Goal: Information Seeking & Learning: Learn about a topic

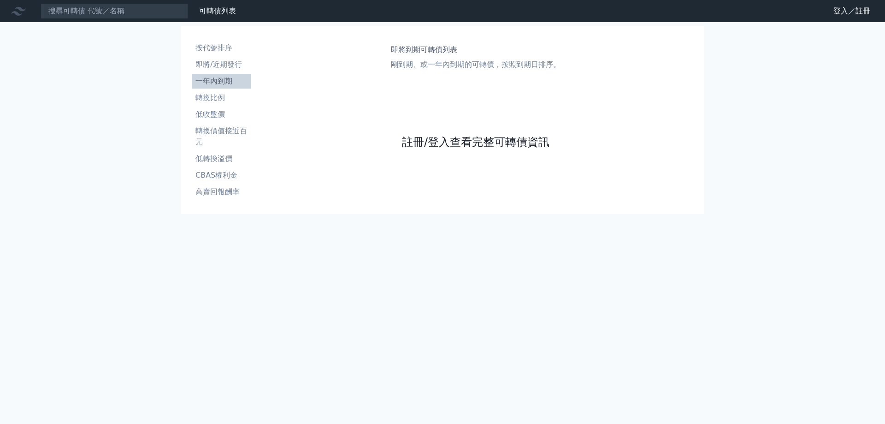
click at [508, 148] on link "註冊/登入查看完整可轉債資訊" at bounding box center [476, 142] width 148 height 15
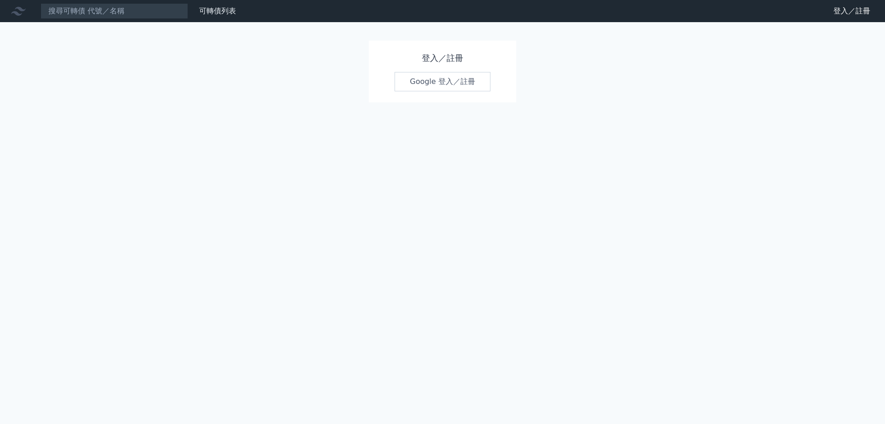
click at [484, 86] on link "Google 登入／註冊" at bounding box center [443, 81] width 96 height 19
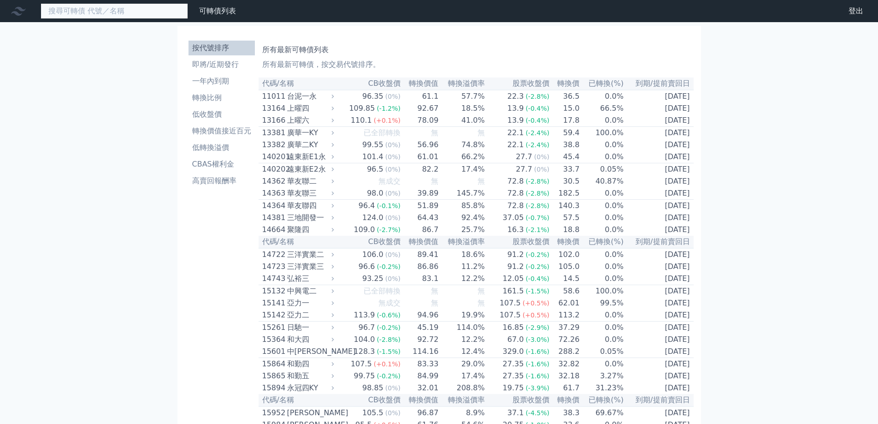
click at [139, 10] on input at bounding box center [115, 11] width 148 height 16
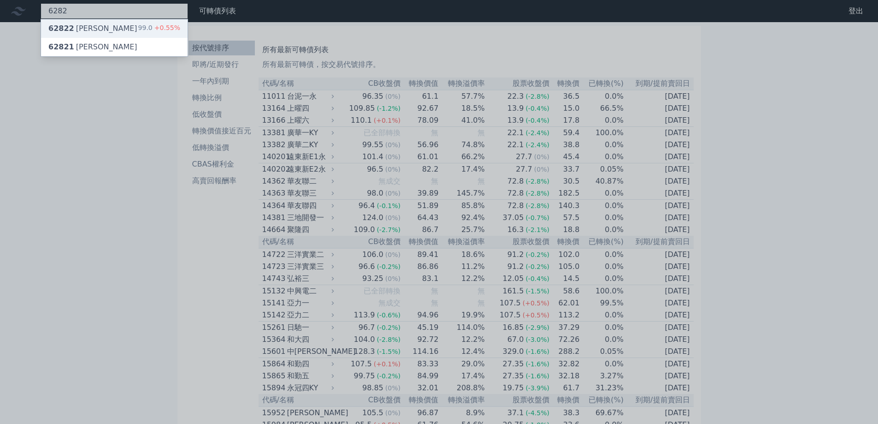
type input "6282"
click at [131, 25] on div "62822 [PERSON_NAME] 99.0 +0.55%" at bounding box center [114, 28] width 147 height 18
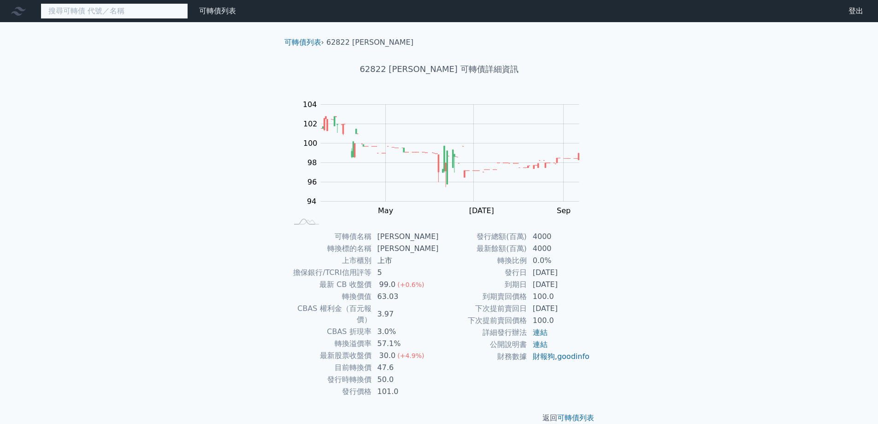
click at [88, 15] on input at bounding box center [115, 11] width 148 height 16
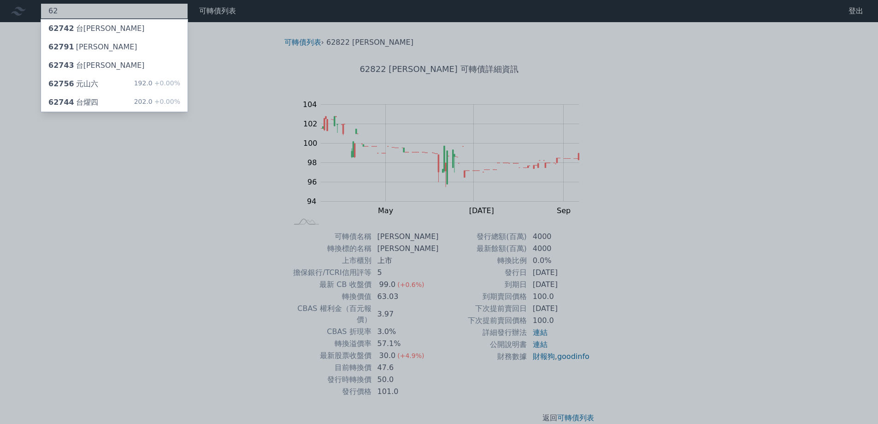
type input "6"
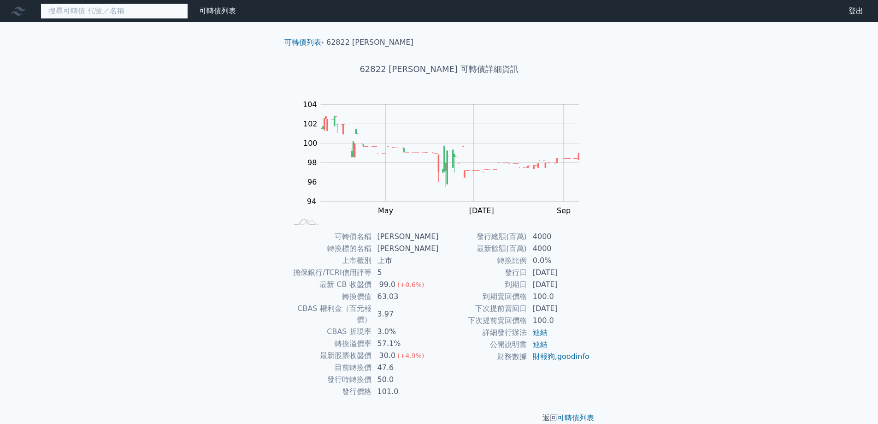
click at [103, 12] on input at bounding box center [115, 11] width 148 height 16
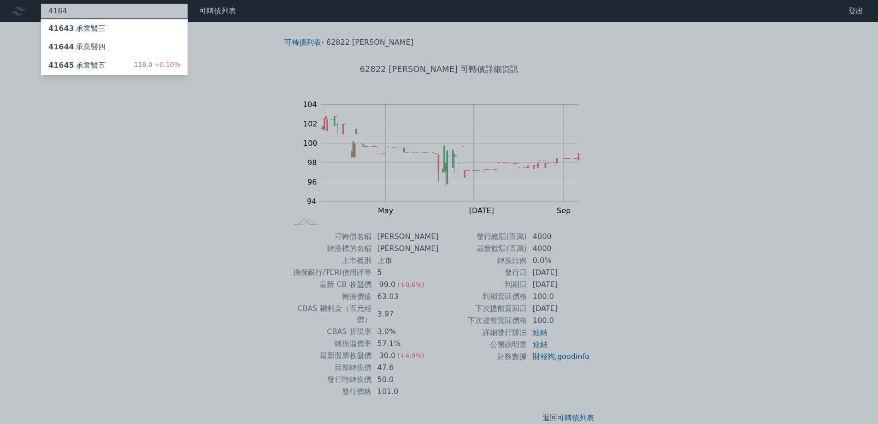
type input "4164"
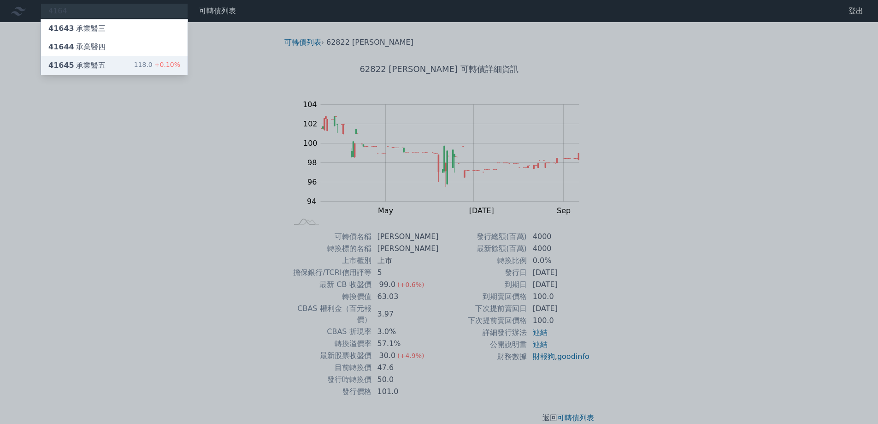
click at [100, 64] on div "41645 承業醫五" at bounding box center [76, 65] width 57 height 11
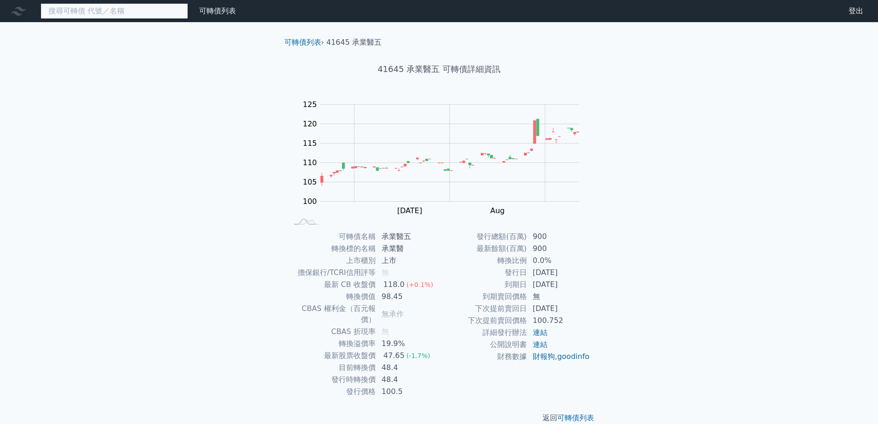
click at [89, 15] on input at bounding box center [115, 11] width 148 height 16
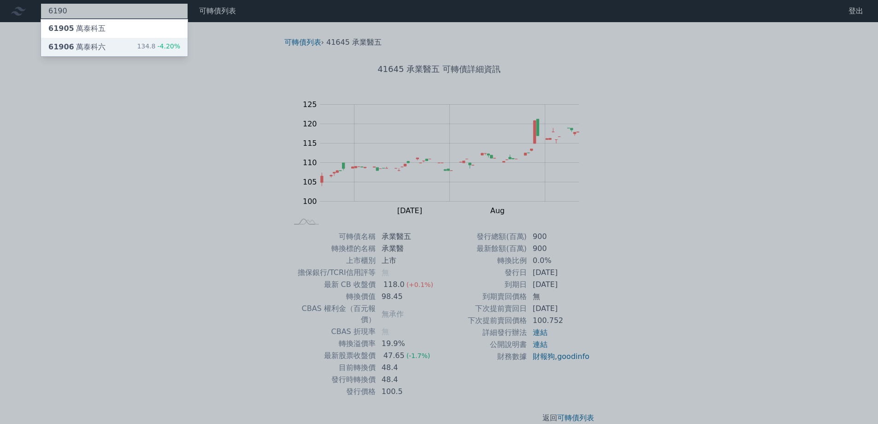
type input "6190"
click at [97, 43] on div "61906 萬泰科六" at bounding box center [76, 46] width 57 height 11
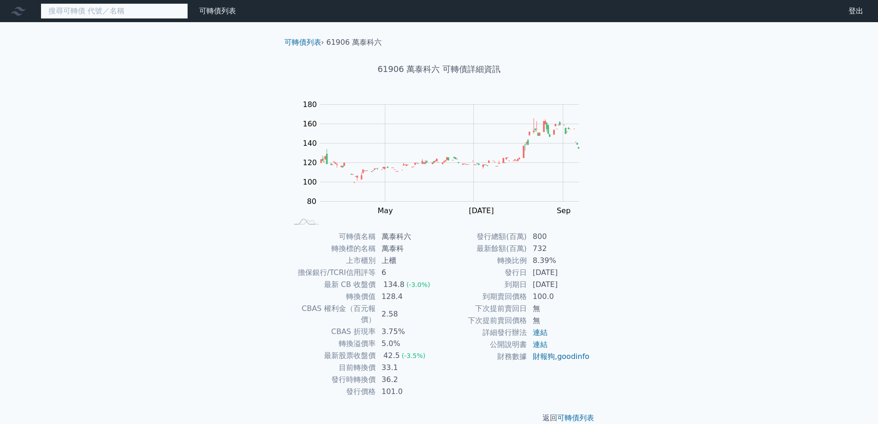
drag, startPoint x: 112, startPoint y: 11, endPoint x: 106, endPoint y: 12, distance: 5.3
click at [110, 11] on input at bounding box center [115, 11] width 148 height 16
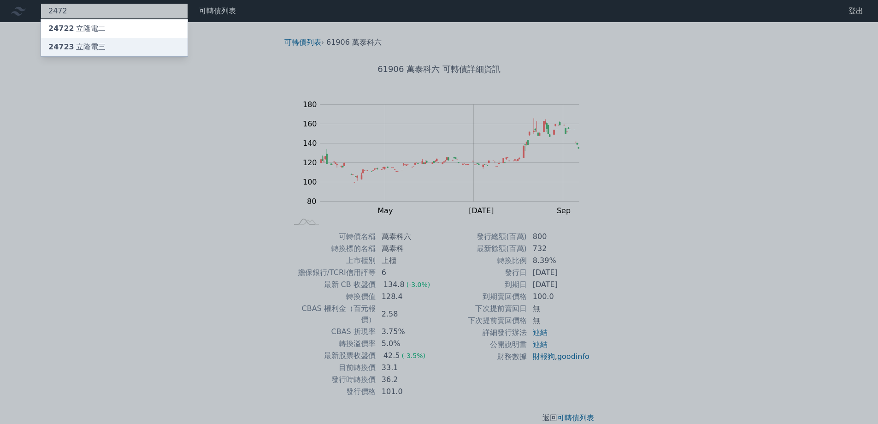
type input "2472"
click at [109, 51] on div "24723 立隆電三" at bounding box center [114, 47] width 147 height 18
